Goal: Find specific page/section

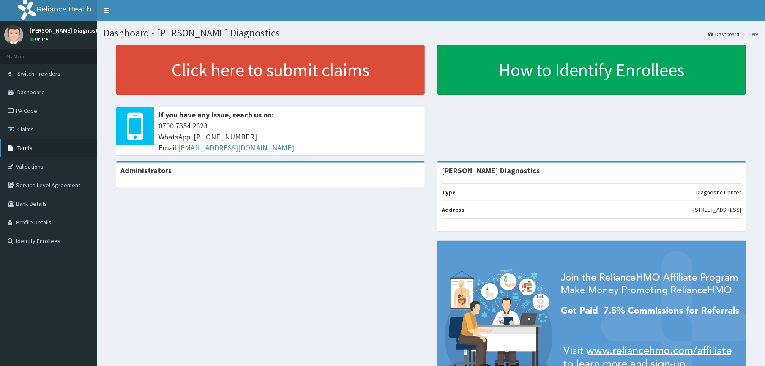
click at [27, 144] on span "Tariffs" at bounding box center [24, 148] width 15 height 8
click at [26, 145] on span "Tariffs" at bounding box center [24, 148] width 15 height 8
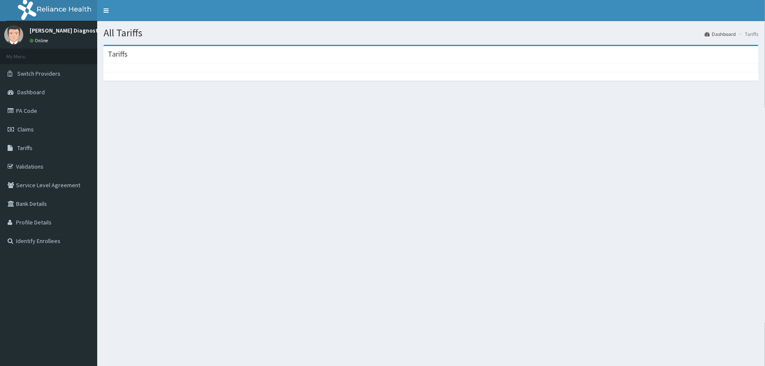
click at [122, 47] on div "Tariffs" at bounding box center [431, 54] width 655 height 17
click at [26, 146] on span "Tariffs" at bounding box center [24, 148] width 15 height 8
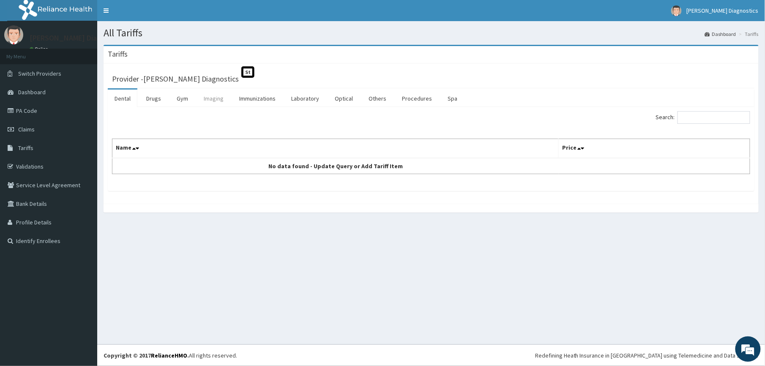
click at [212, 101] on link "Imaging" at bounding box center [213, 99] width 33 height 18
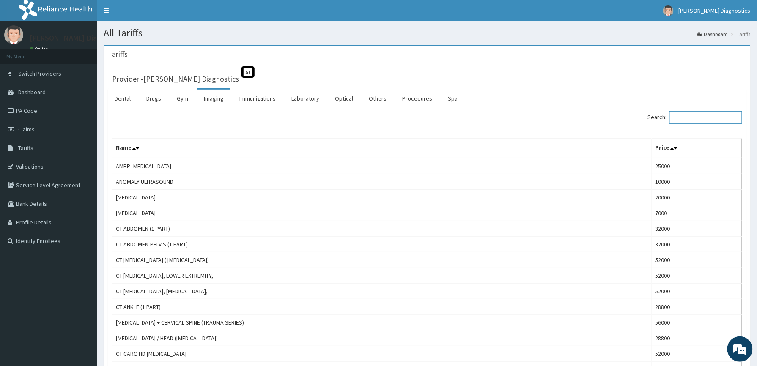
click at [689, 120] on input "Search:" at bounding box center [705, 117] width 73 height 13
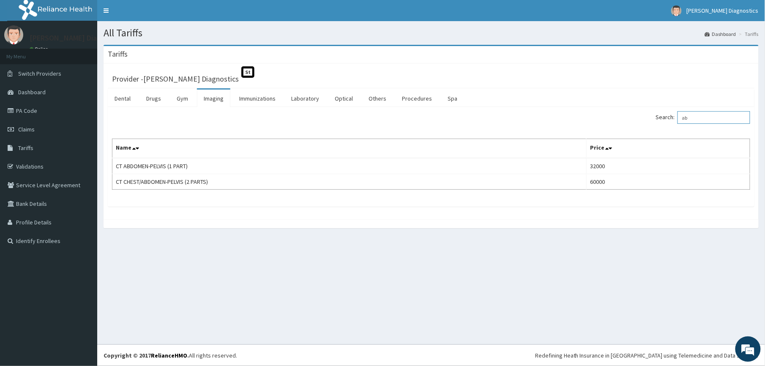
type input "a"
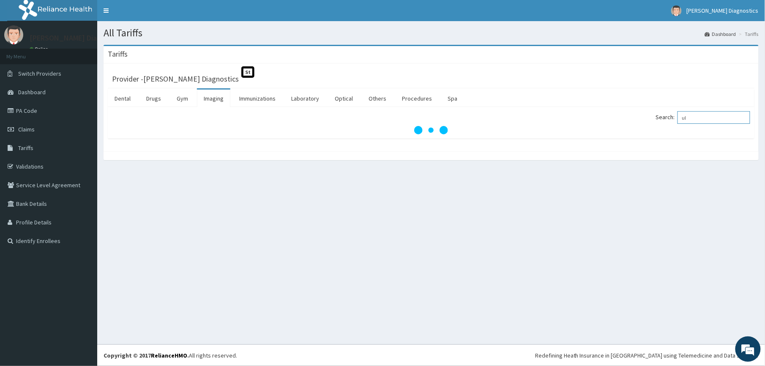
type input "u"
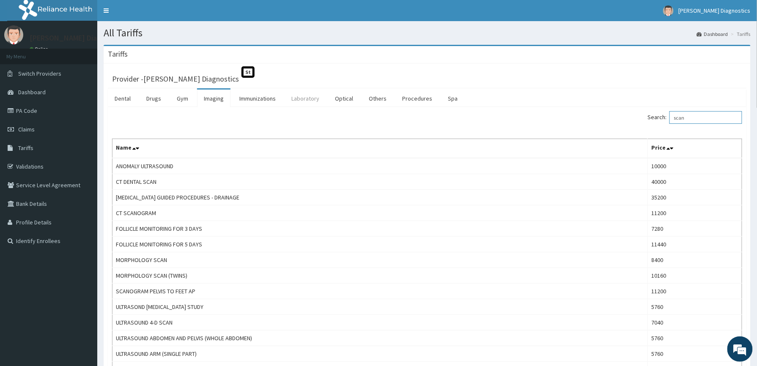
type input "scan"
click at [299, 99] on link "Laboratory" at bounding box center [305, 99] width 41 height 18
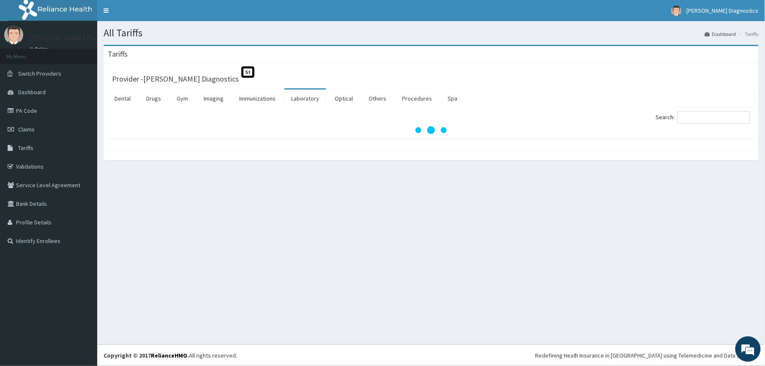
click at [299, 99] on link "Laboratory" at bounding box center [305, 99] width 41 height 18
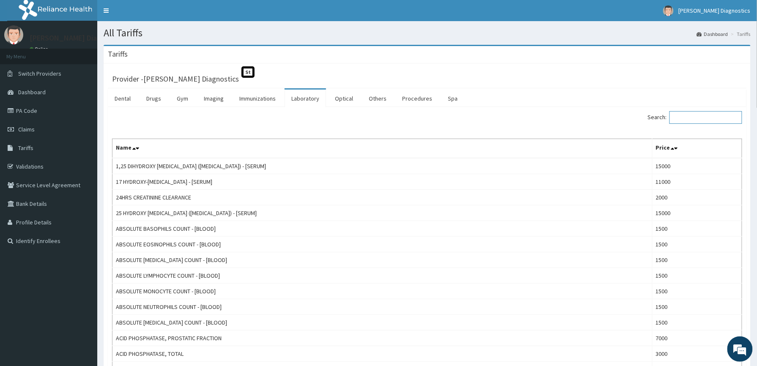
click at [681, 115] on input "Search:" at bounding box center [705, 117] width 73 height 13
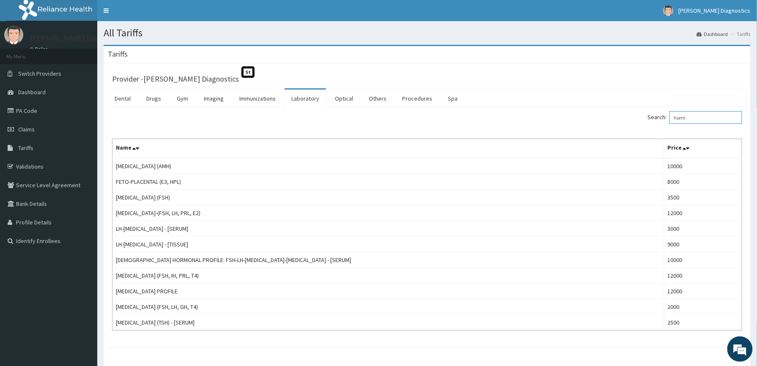
scroll to position [41, 0]
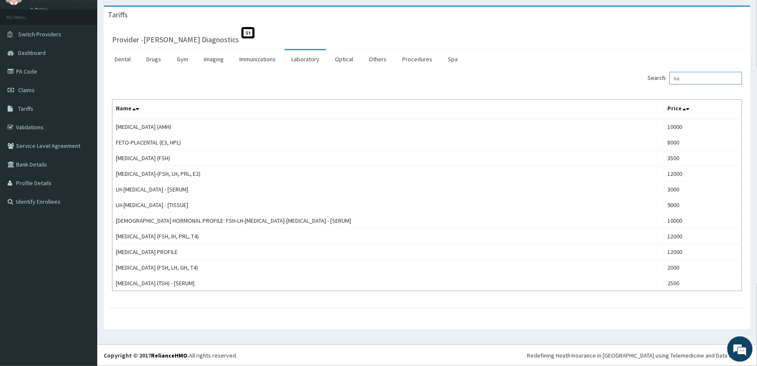
type input "h"
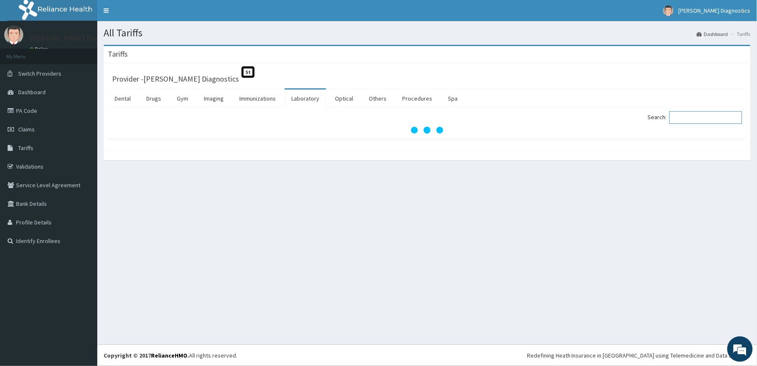
scroll to position [0, 0]
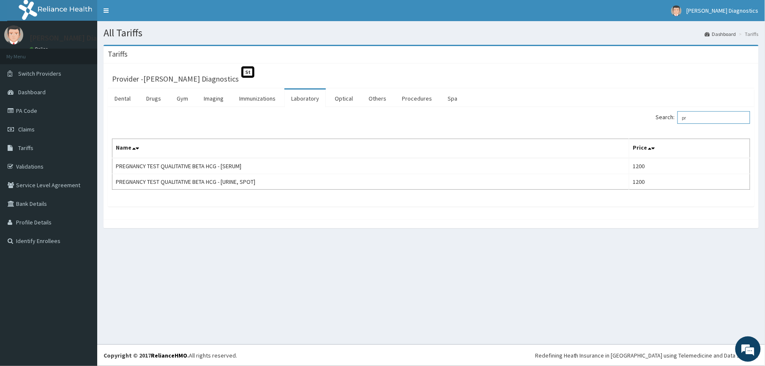
type input "p"
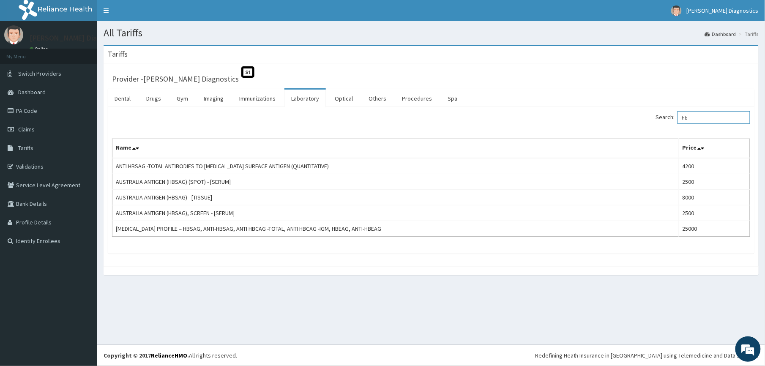
type input "h"
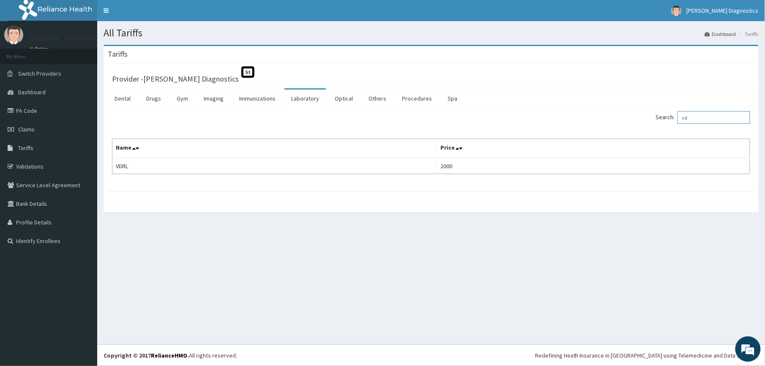
type input "v"
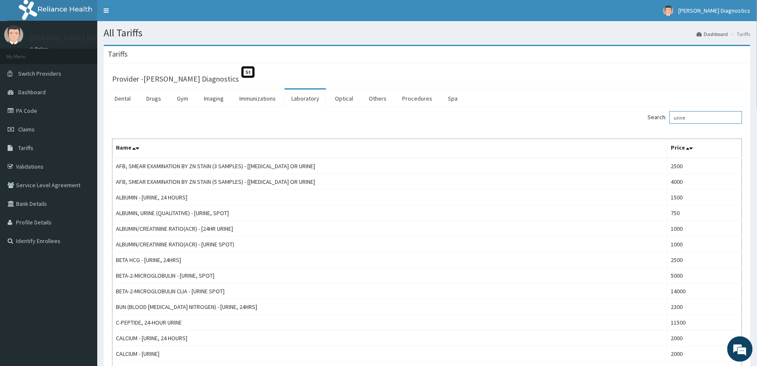
click at [695, 120] on input "urine" at bounding box center [705, 117] width 73 height 13
type input "u"
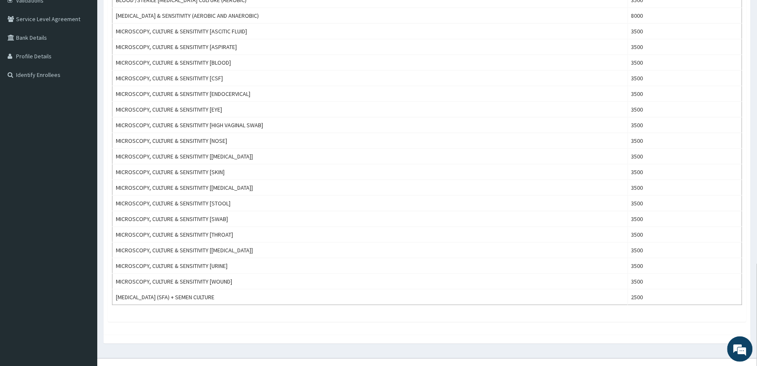
scroll to position [183, 0]
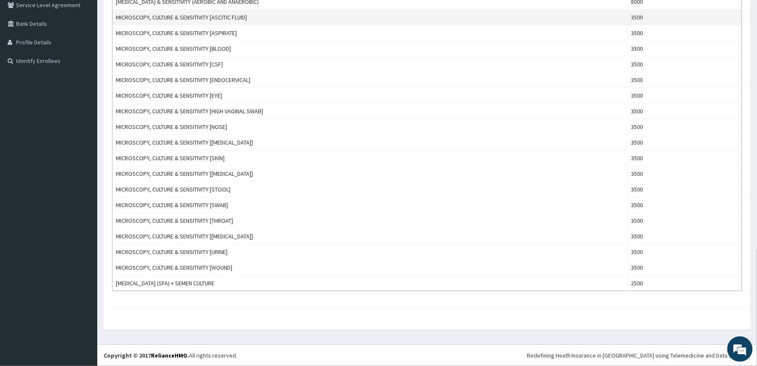
type input "culture"
